Goal: Transaction & Acquisition: Purchase product/service

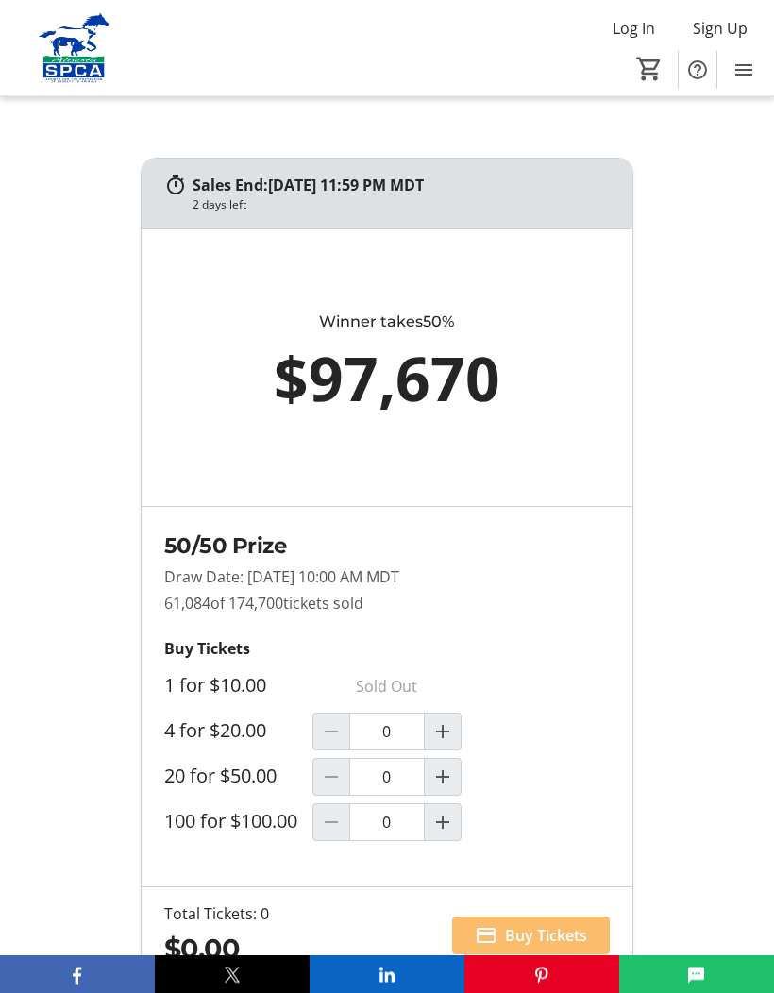
scroll to position [1387, 0]
click at [448, 785] on mat-icon "Increment by one" at bounding box center [442, 776] width 23 height 23
type input "1"
click at [557, 946] on span "Buy Tickets" at bounding box center [546, 935] width 82 height 23
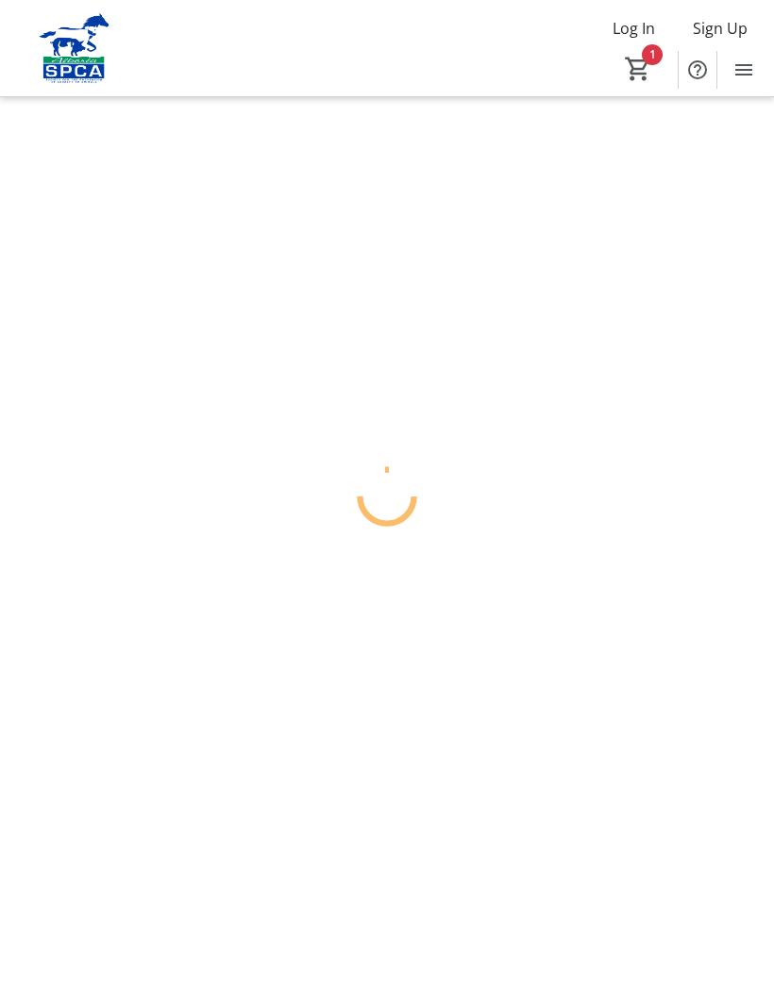
scroll to position [77, 0]
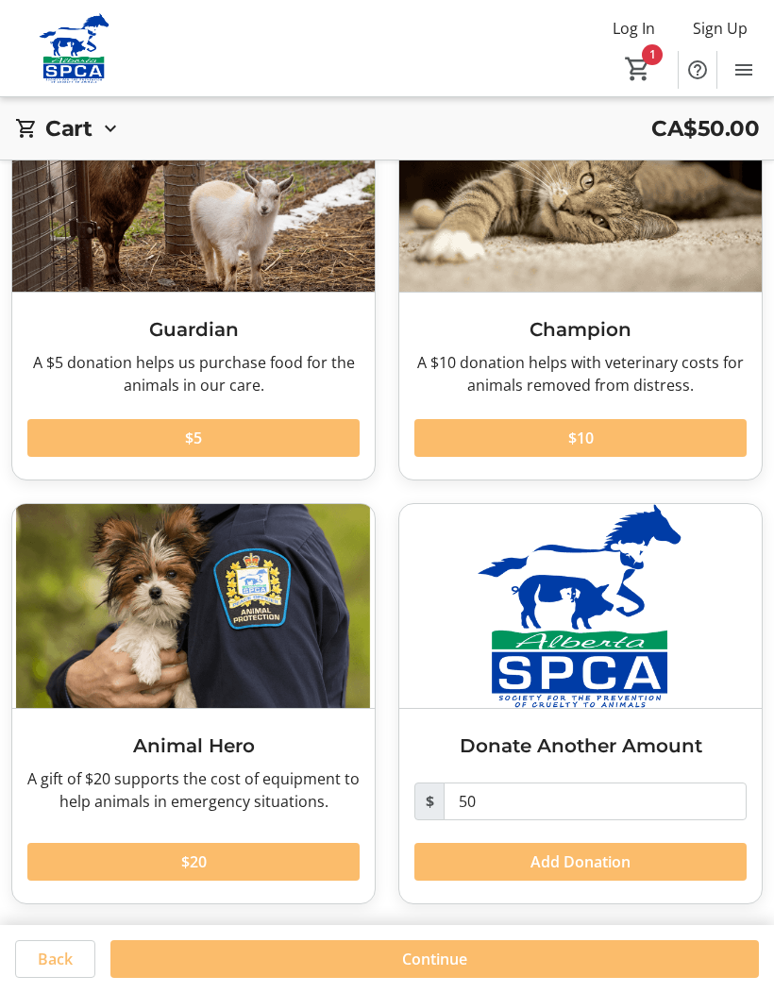
scroll to position [145, 0]
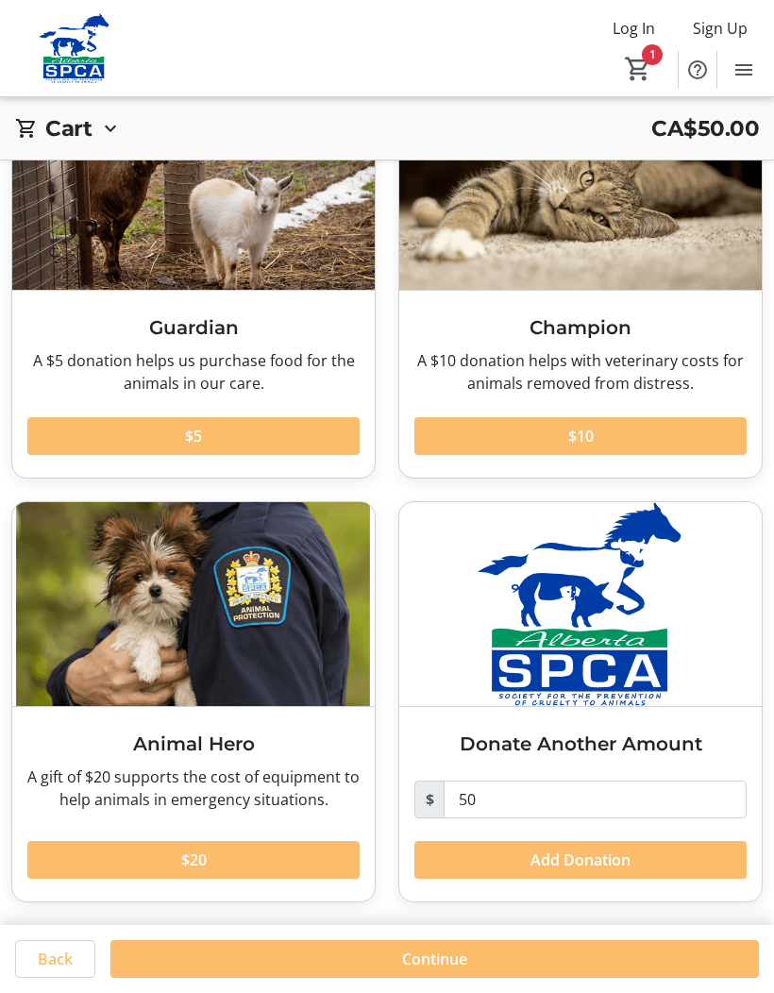
click at [308, 861] on span at bounding box center [193, 859] width 332 height 45
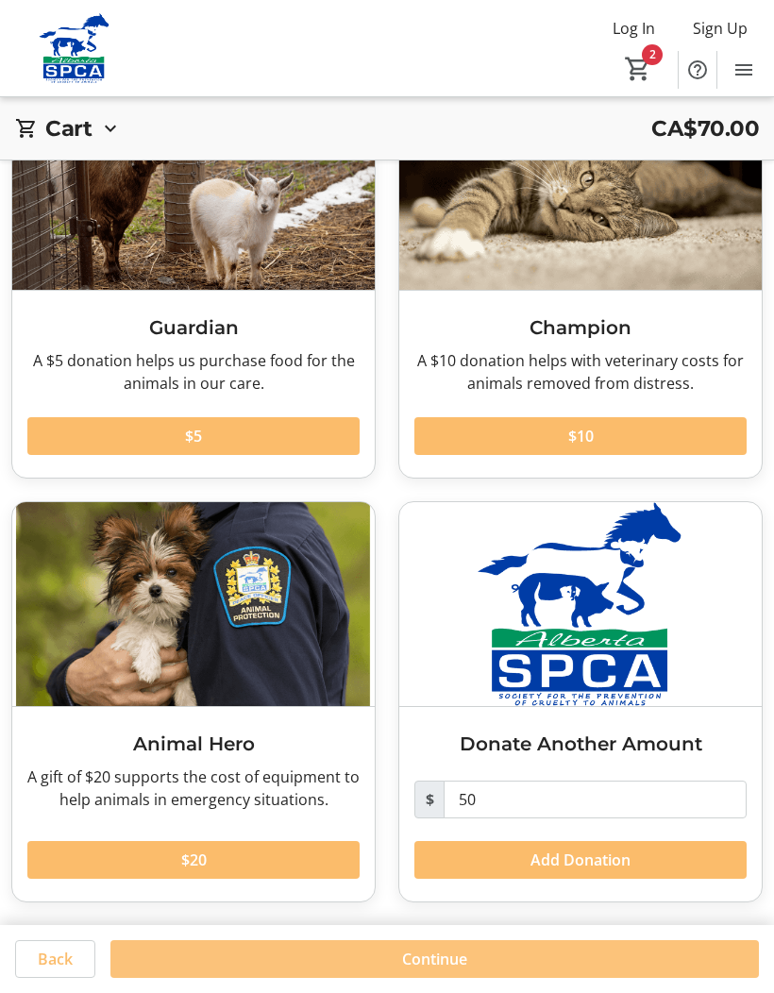
click at [527, 962] on span at bounding box center [434, 958] width 648 height 45
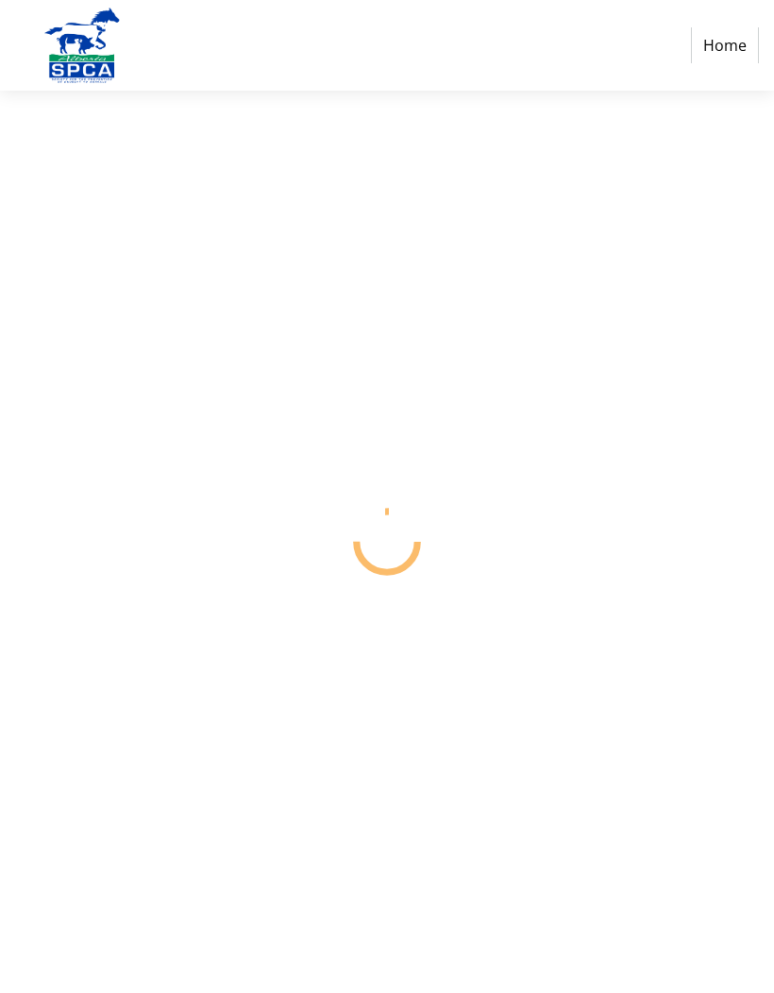
scroll to position [77, 0]
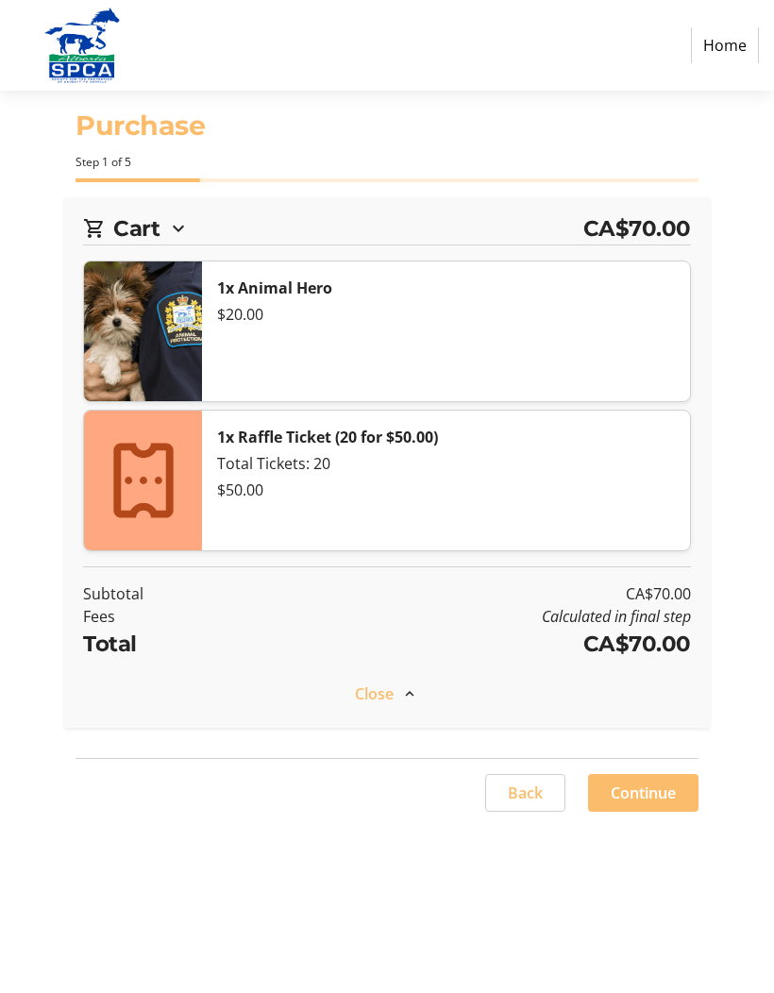
select select "CA"
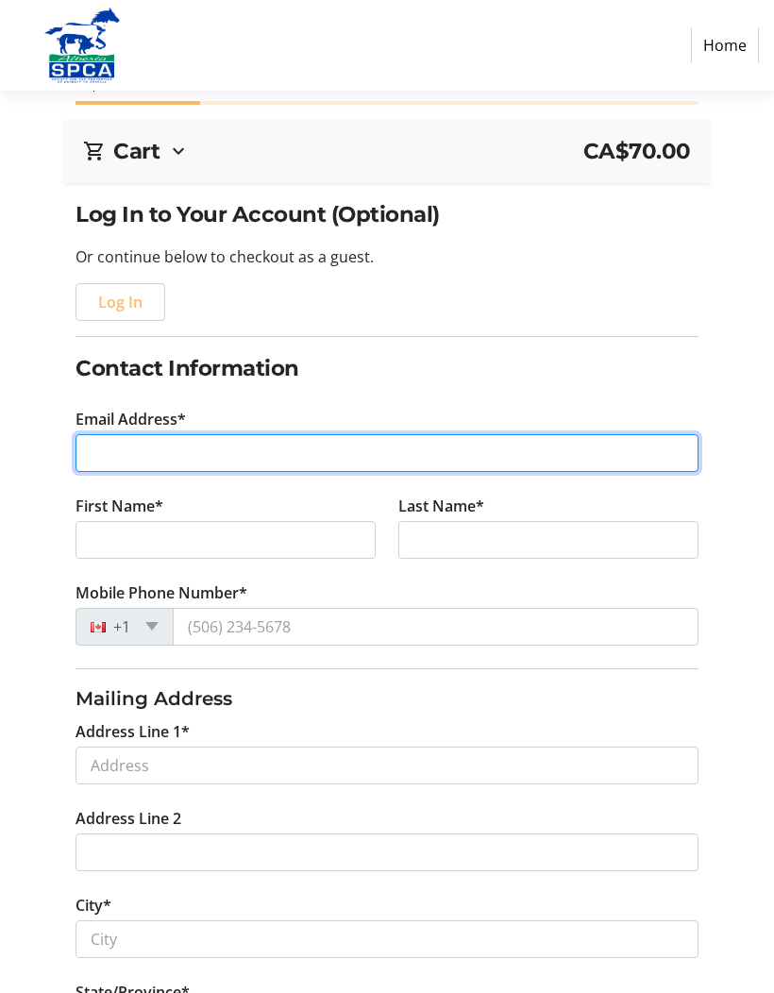
click at [147, 454] on input "Email Address*" at bounding box center [386, 453] width 622 height 38
type input "[EMAIL_ADDRESS][DOMAIN_NAME]"
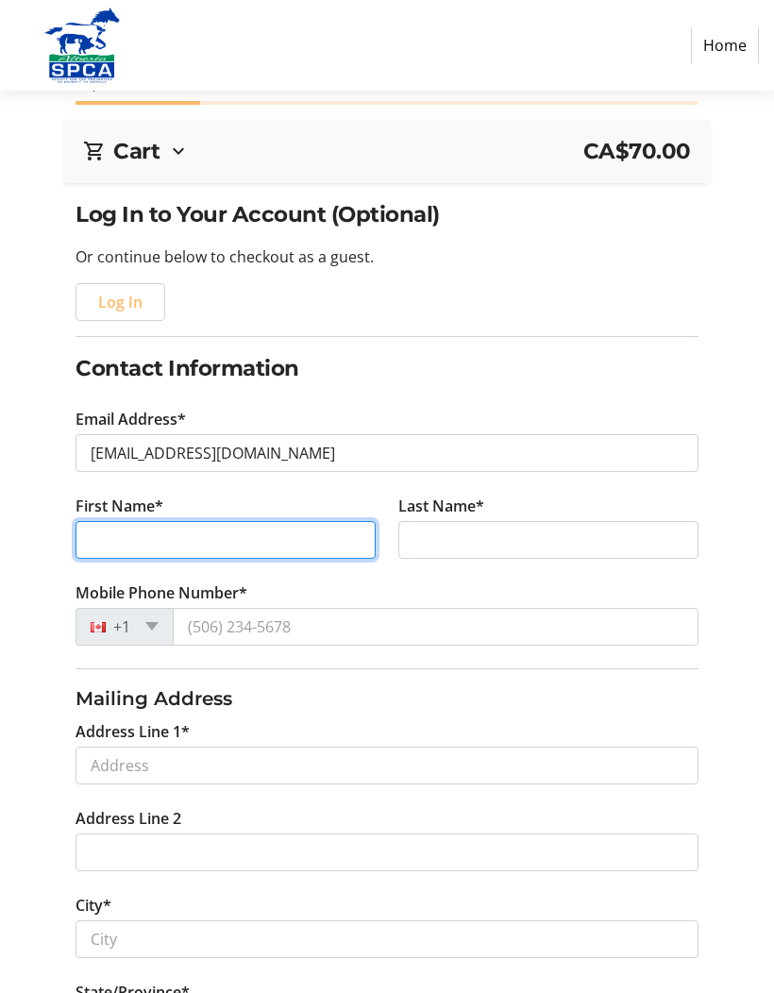
type input "[PERSON_NAME]"
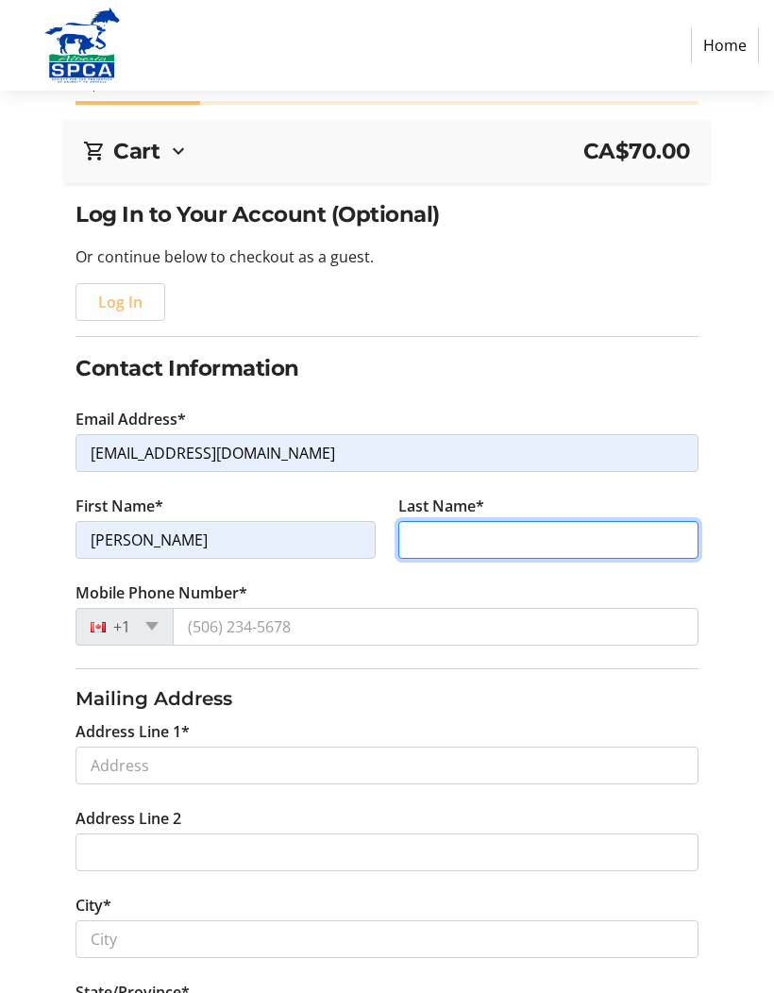
type input "[PERSON_NAME]"
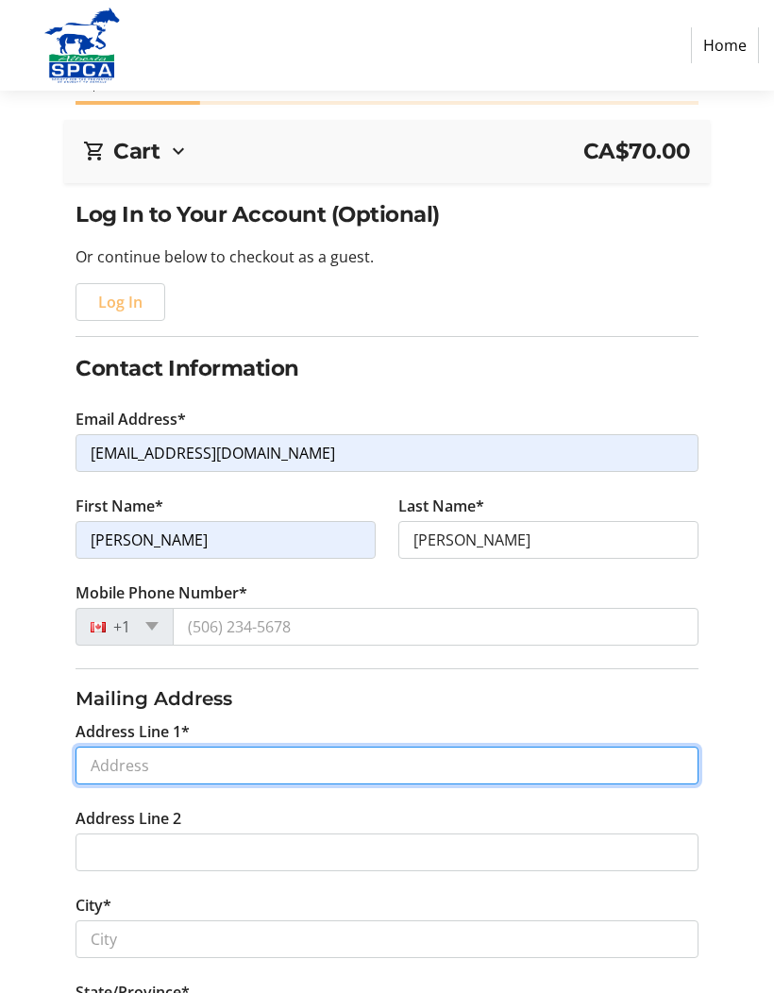
type input "[STREET_ADDRESS]"
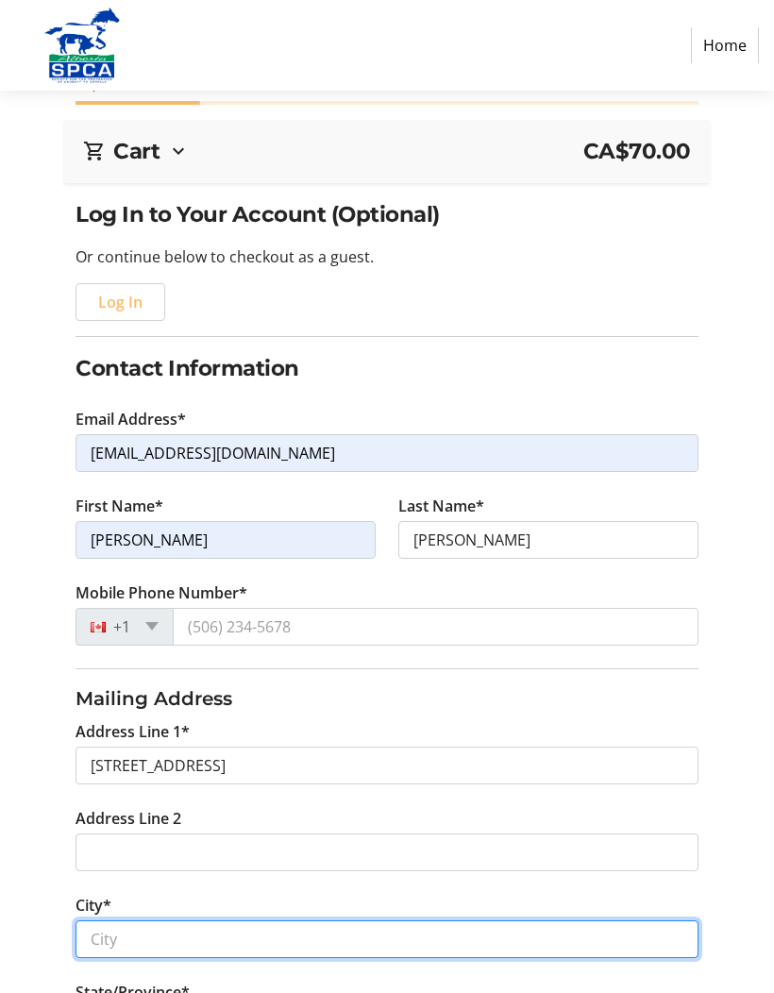
type input "[GEOGRAPHIC_DATA]"
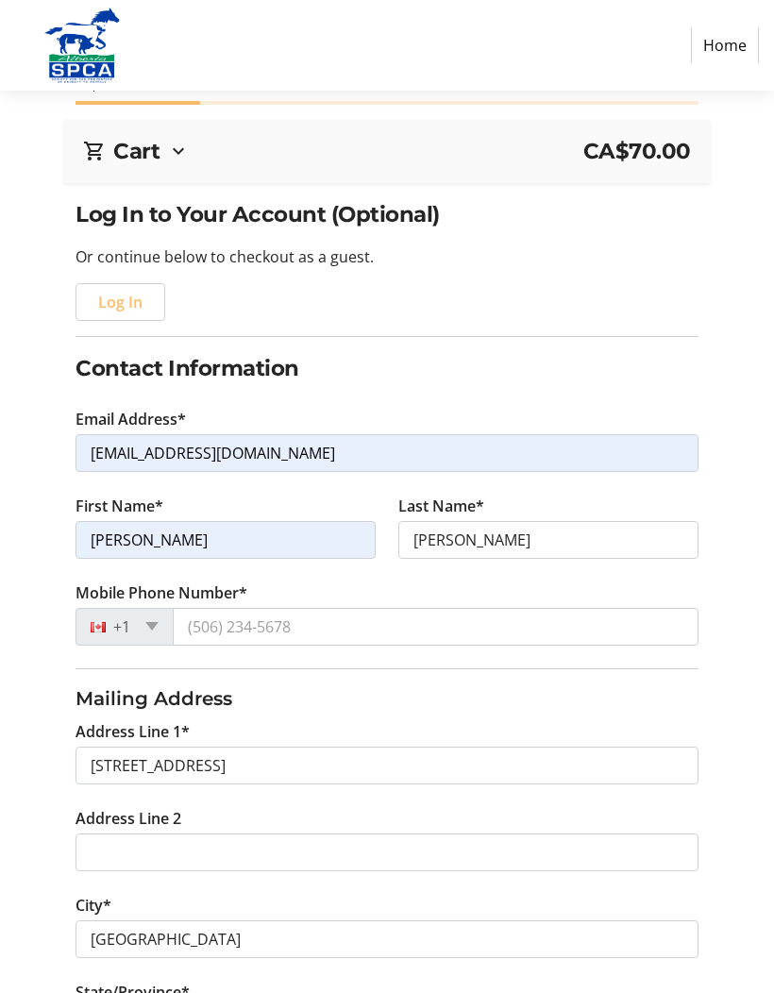
select select "AB"
type input "T5X 3T5"
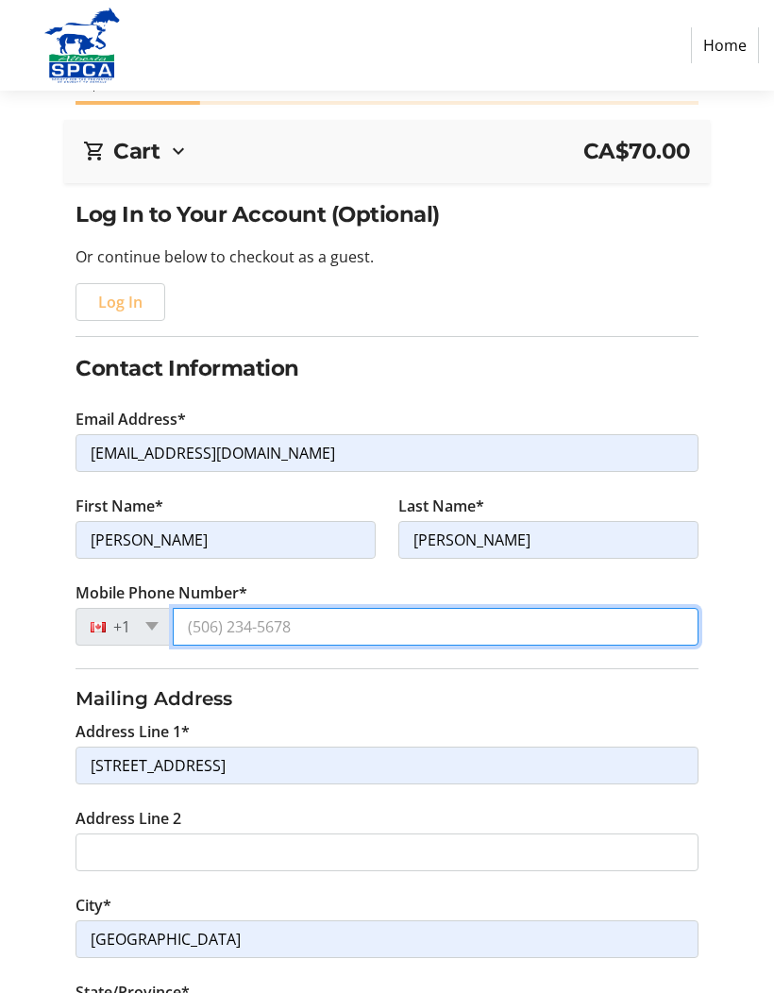
click at [292, 629] on input "Mobile Phone Number*" at bounding box center [435, 627] width 525 height 38
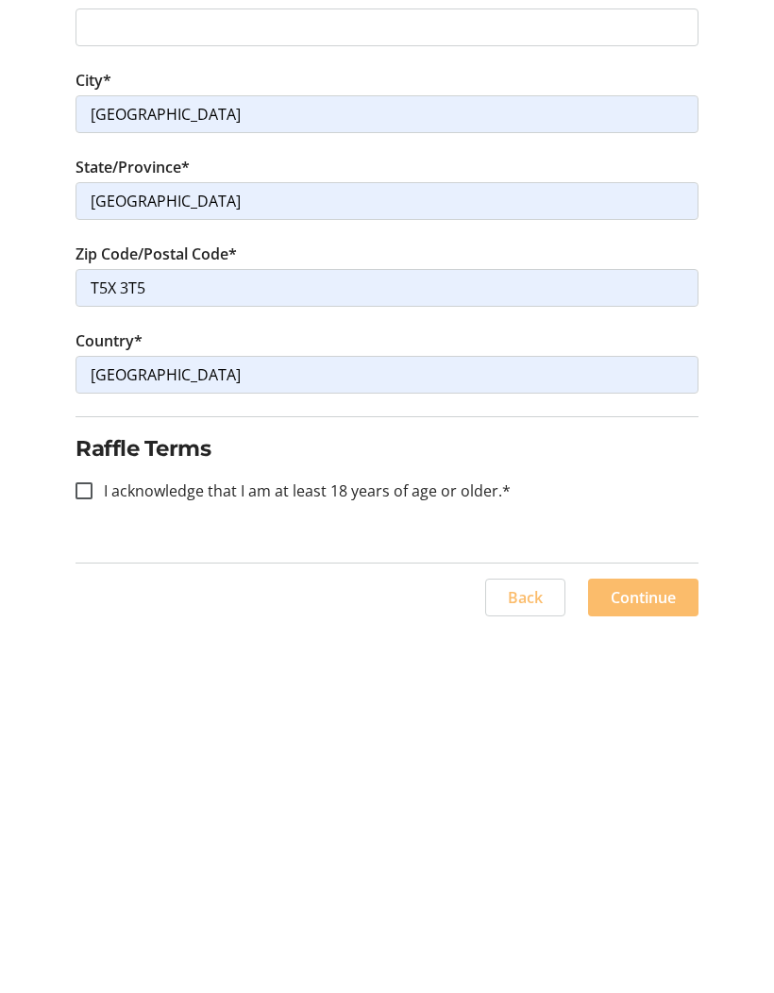
scroll to position [539, 0]
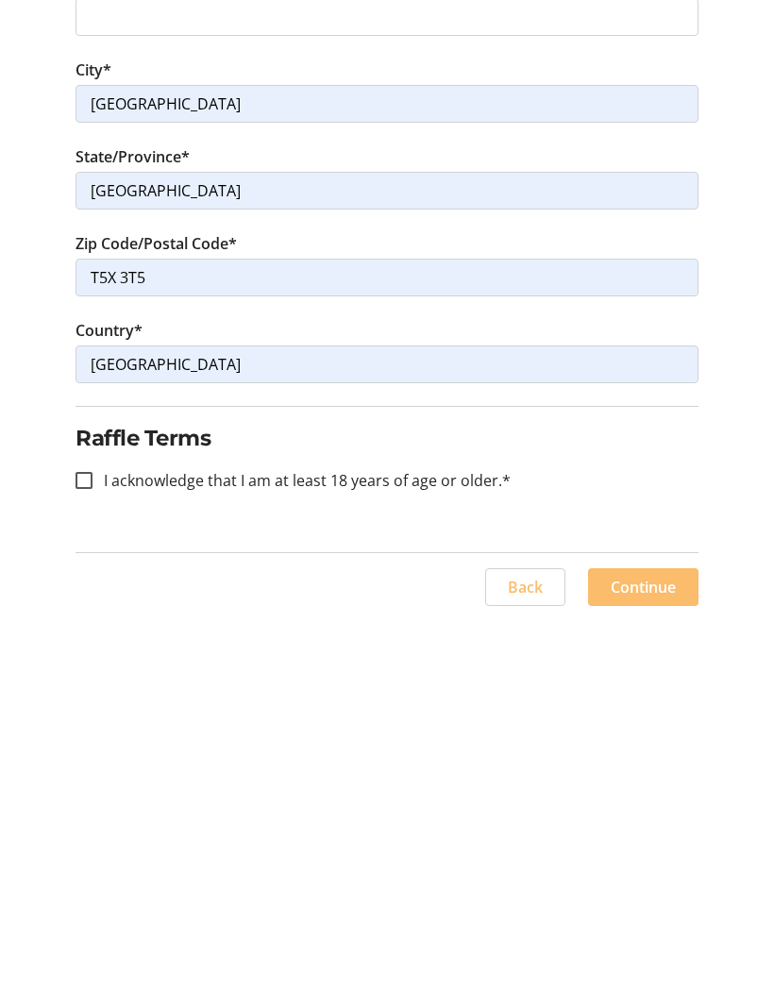
type input "[PHONE_NUMBER]"
click at [84, 845] on input "I acknowledge that I am at least 18 years of age or older.*" at bounding box center [83, 853] width 17 height 17
checkbox input "true"
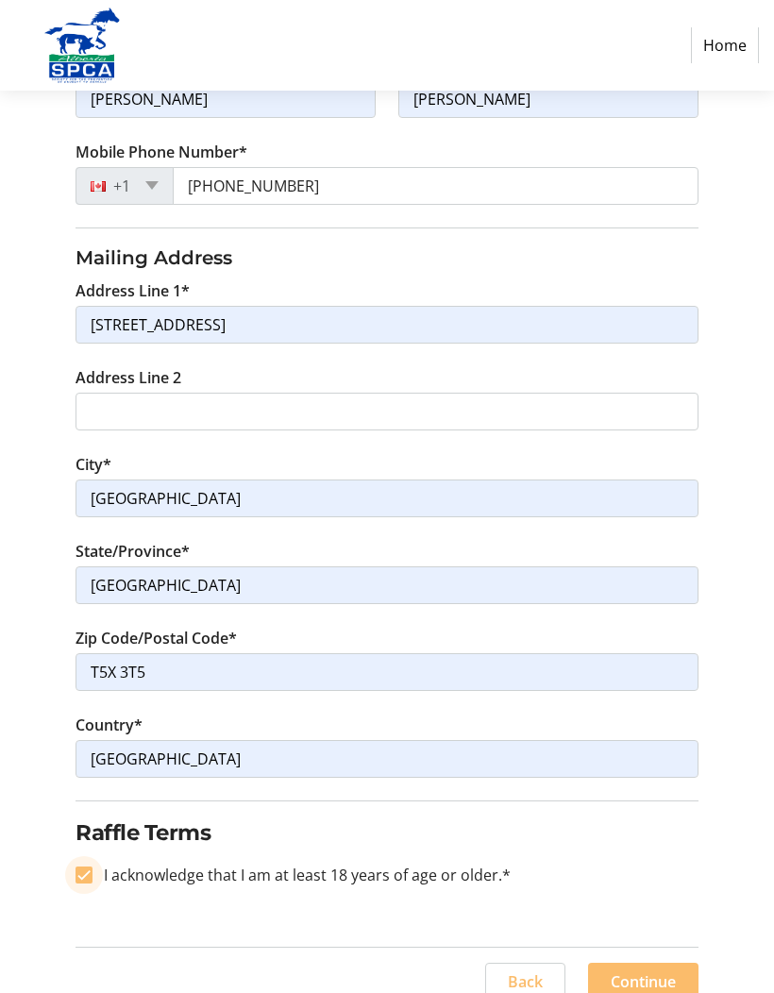
scroll to position [461, 0]
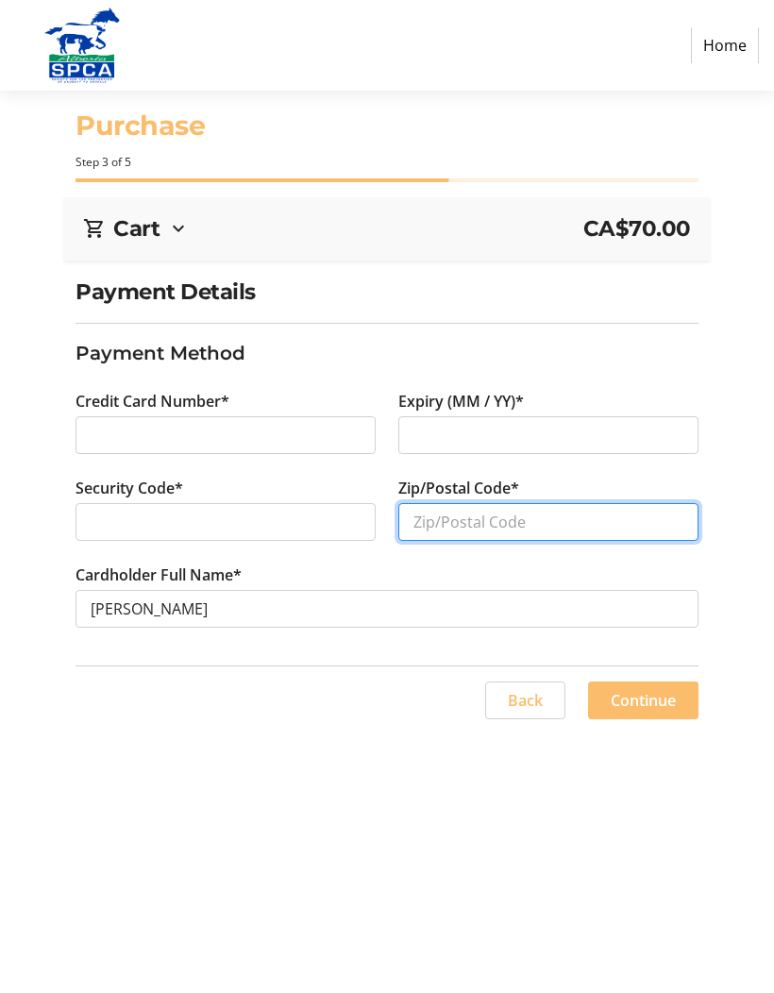
click at [488, 503] on input "Zip/Postal Code*" at bounding box center [548, 522] width 300 height 38
type input "T5X 3T5"
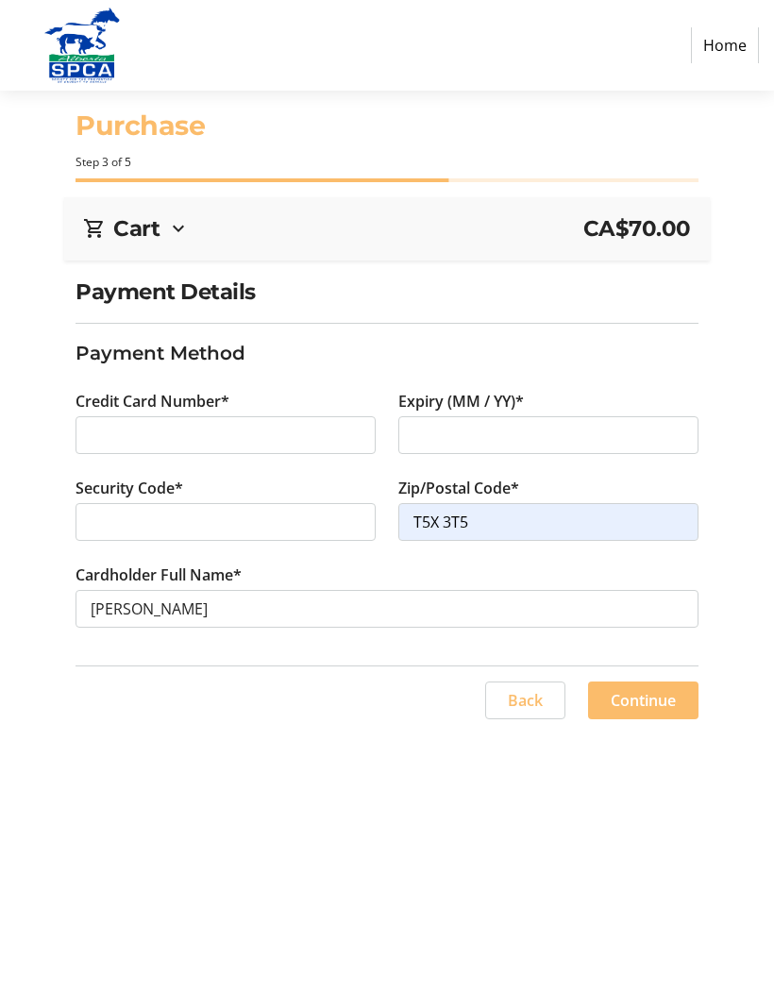
click at [641, 689] on span "Continue" at bounding box center [642, 700] width 65 height 23
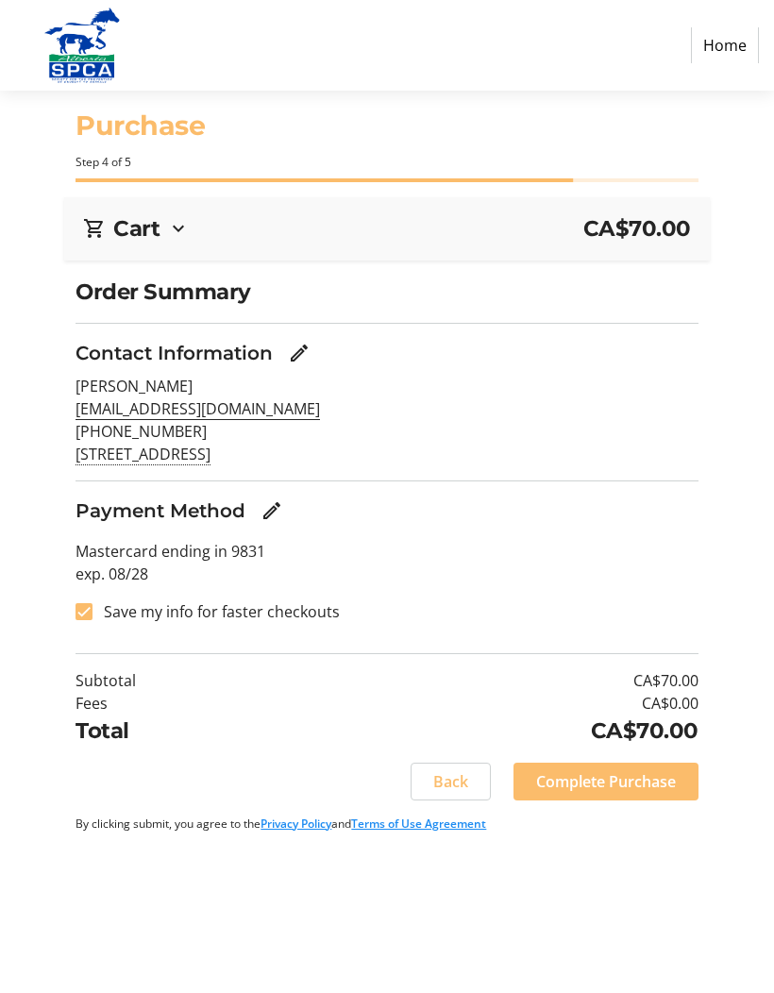
click at [647, 770] on span "Complete Purchase" at bounding box center [606, 781] width 140 height 23
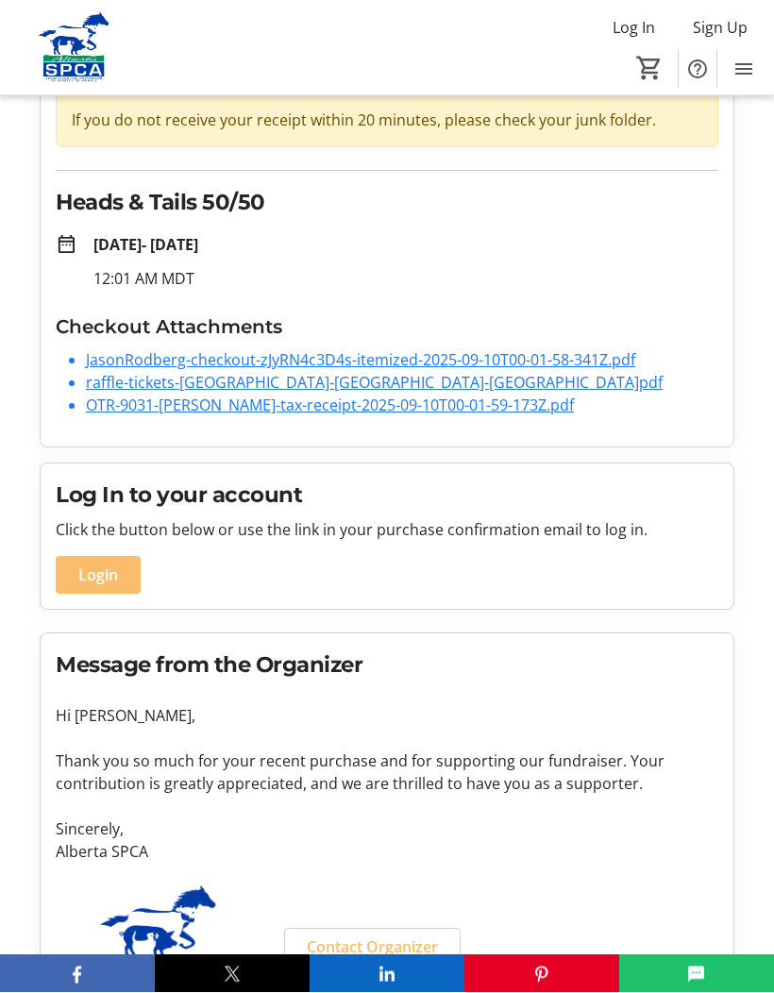
scroll to position [139, 0]
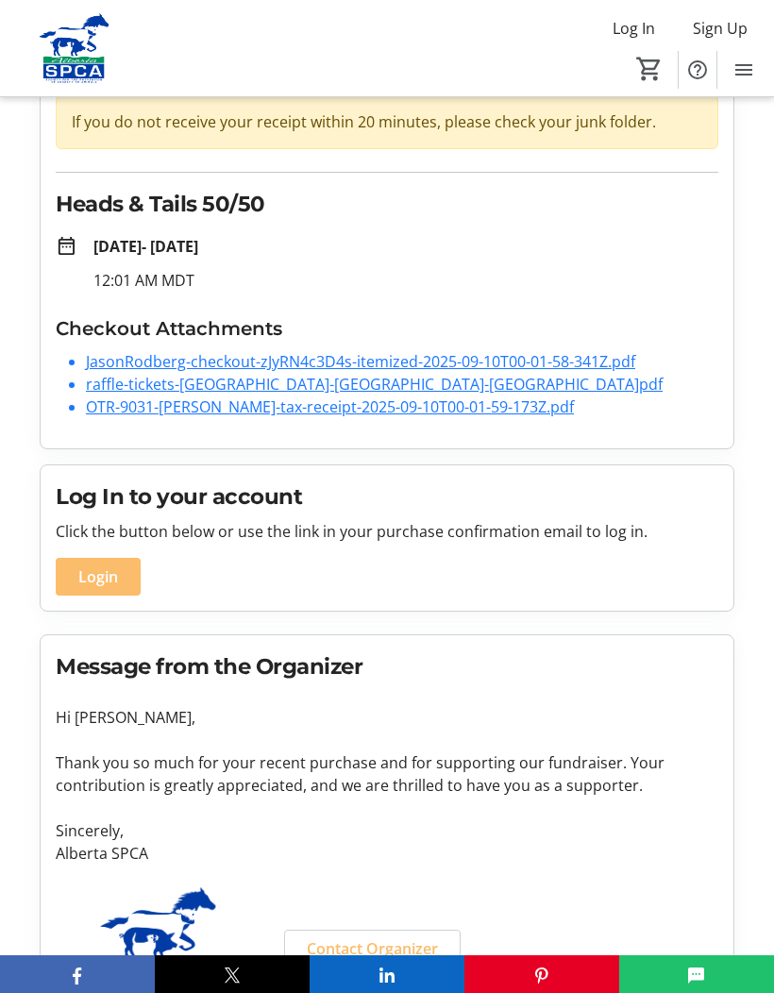
click at [290, 359] on link "JasonRodberg-checkout-zJyRN4c3D4s-itemized-2025-09-10T00-01-58-341Z.pdf" at bounding box center [360, 361] width 549 height 21
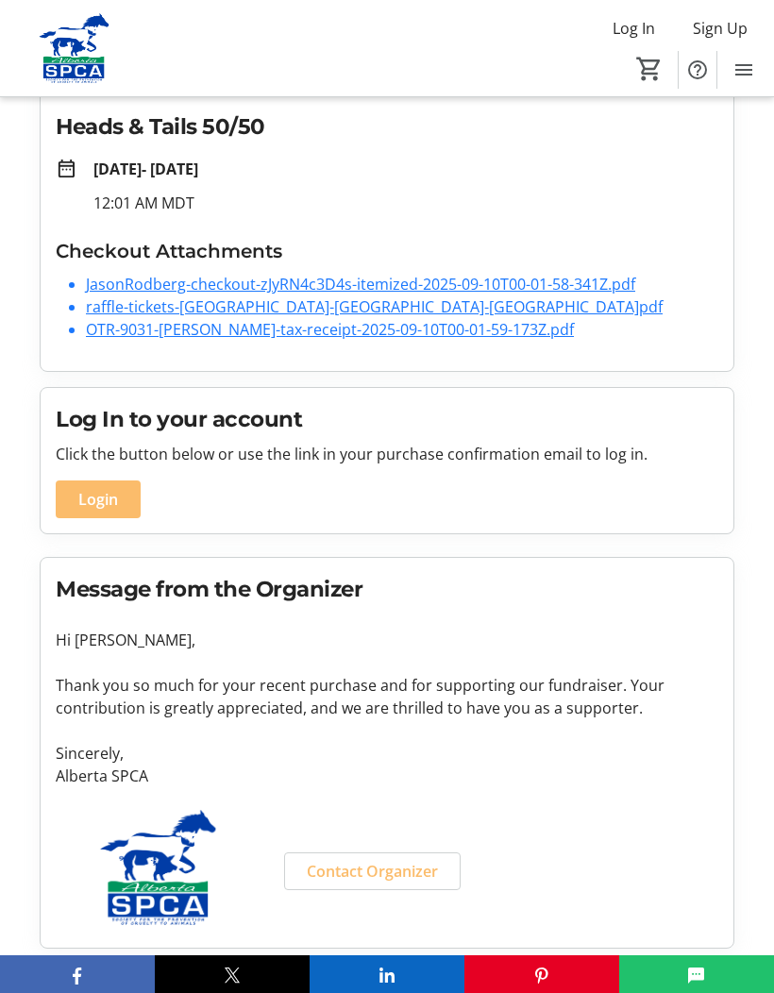
click at [251, 327] on link "OTR-9031-[PERSON_NAME]-tax-receipt-2025-09-10T00-01-59-173Z.pdf" at bounding box center [330, 329] width 488 height 21
click at [193, 304] on link "raffle-tickets-[GEOGRAPHIC_DATA]-[GEOGRAPHIC_DATA]-[GEOGRAPHIC_DATA]pdf" at bounding box center [374, 306] width 576 height 21
click at [171, 325] on link "OTR-9031-[PERSON_NAME]-tax-receipt-2025-09-10T00-01-59-173Z.pdf" at bounding box center [330, 329] width 488 height 21
click at [436, 336] on link "OTR-9031-[PERSON_NAME]-tax-receipt-2025-09-10T00-01-59-173Z.pdf" at bounding box center [330, 329] width 488 height 21
